Goal: Navigation & Orientation: Find specific page/section

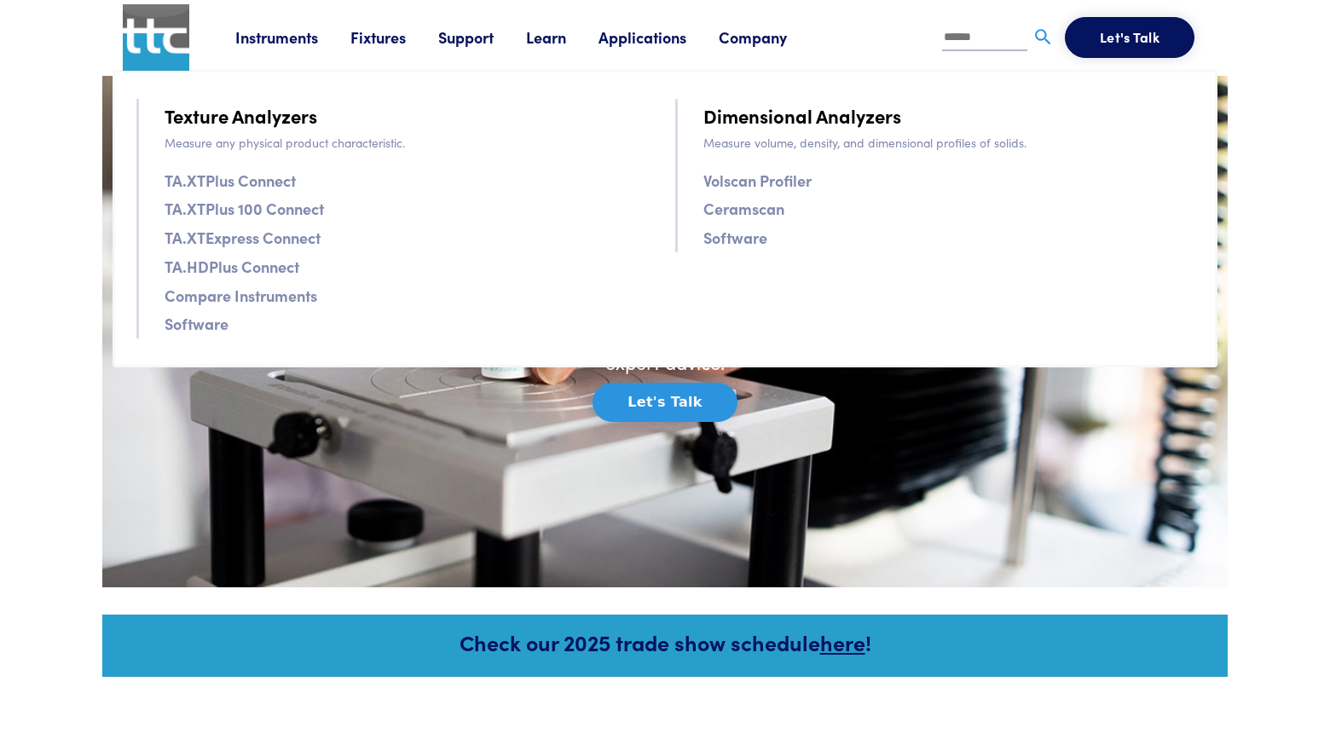
click at [235, 113] on link "Texture Analyzers" at bounding box center [241, 116] width 153 height 30
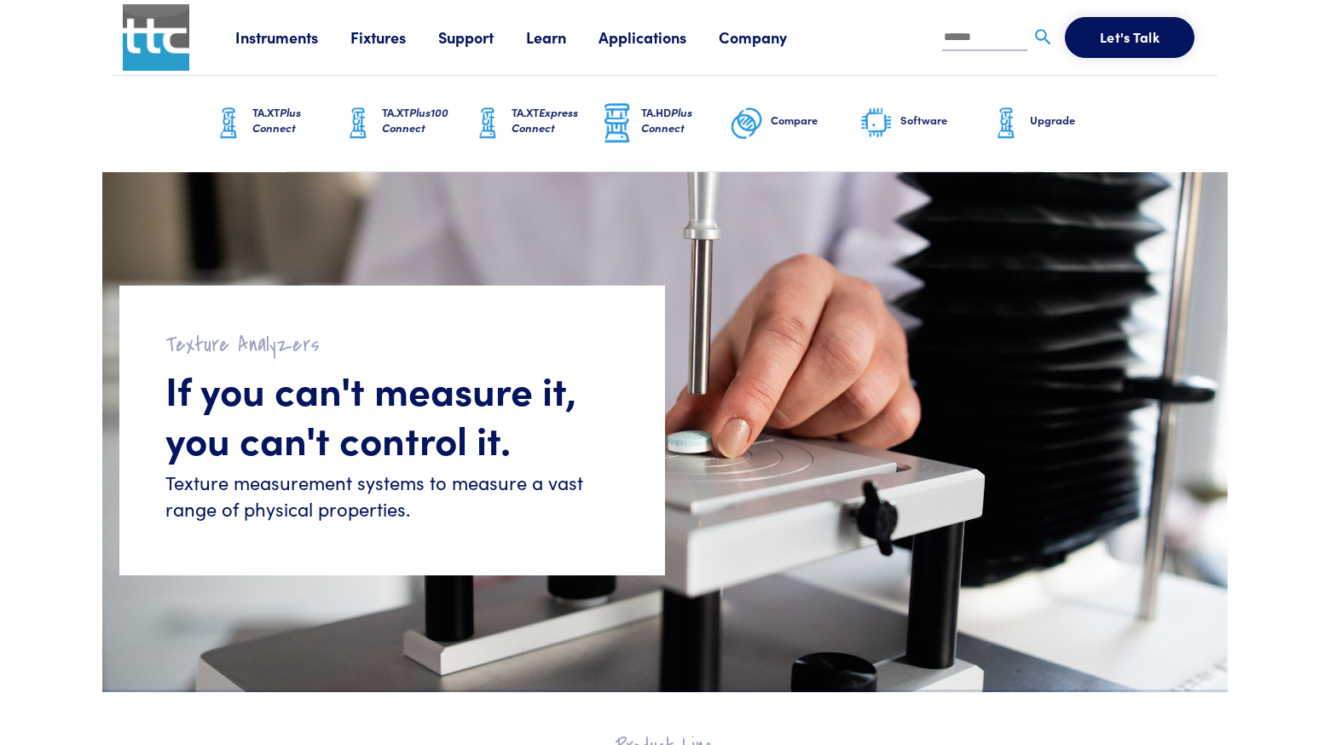
click at [774, 38] on link "Company" at bounding box center [769, 36] width 101 height 21
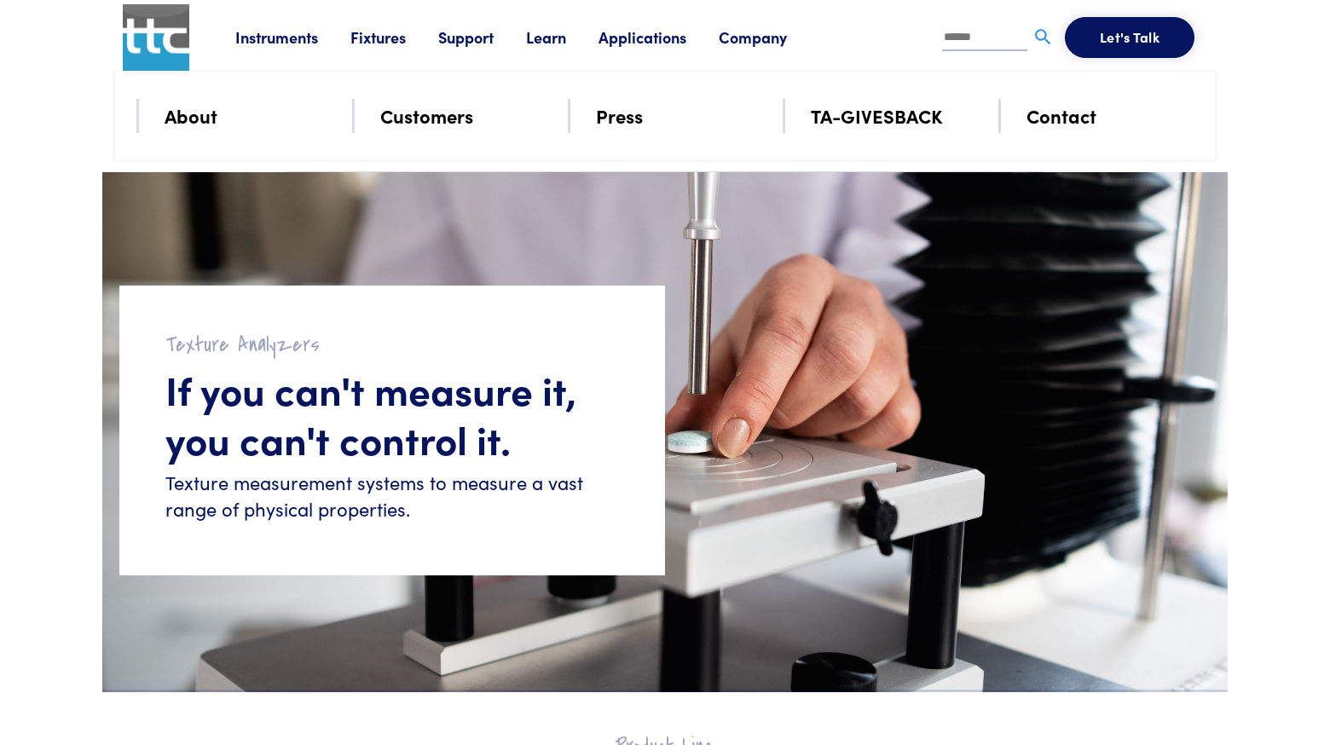
click at [203, 114] on link "About" at bounding box center [191, 116] width 53 height 30
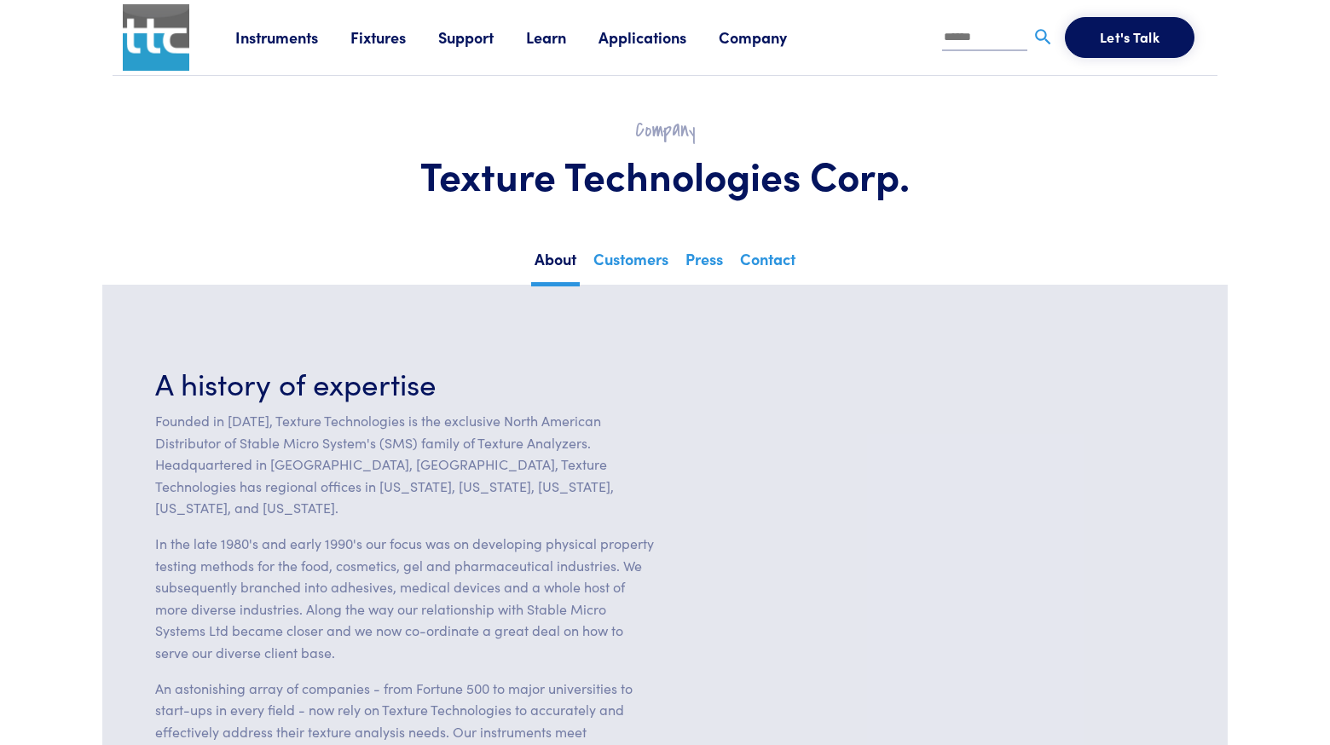
click at [307, 38] on link "Instruments" at bounding box center [292, 36] width 115 height 21
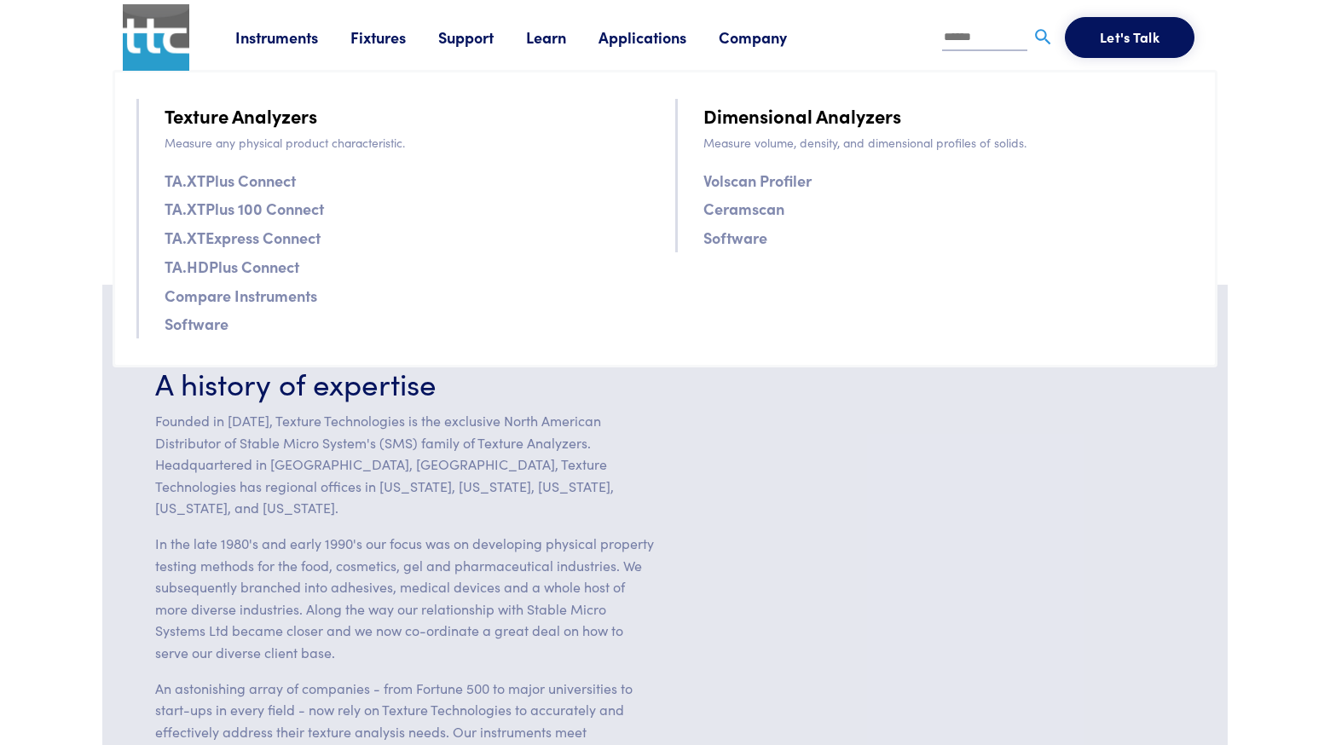
click at [221, 113] on link "Texture Analyzers" at bounding box center [241, 116] width 153 height 30
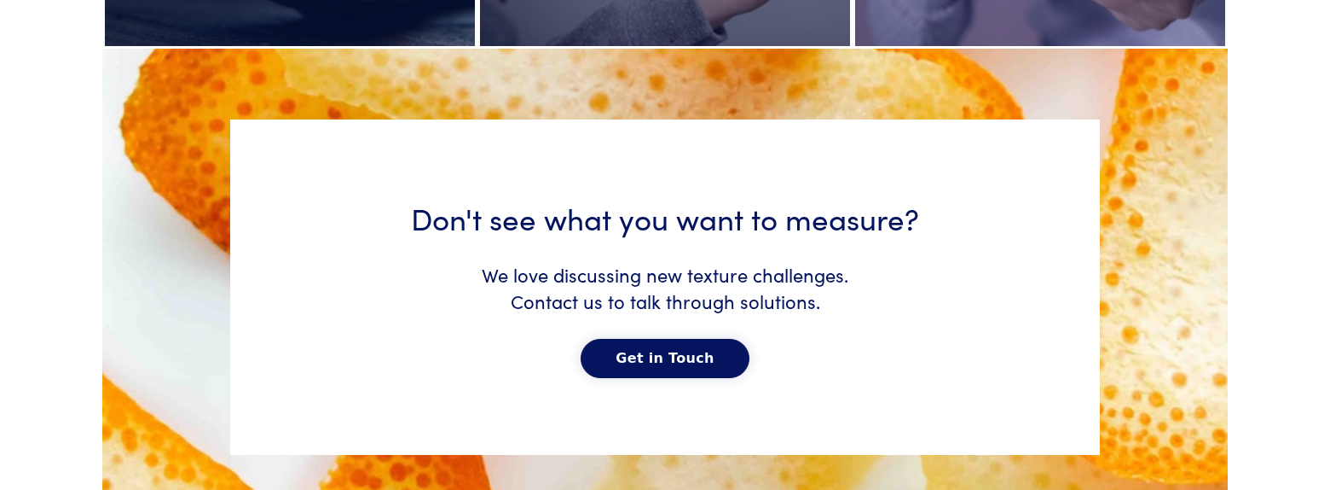
scroll to position [8553, 0]
